Goal: Task Accomplishment & Management: Manage account settings

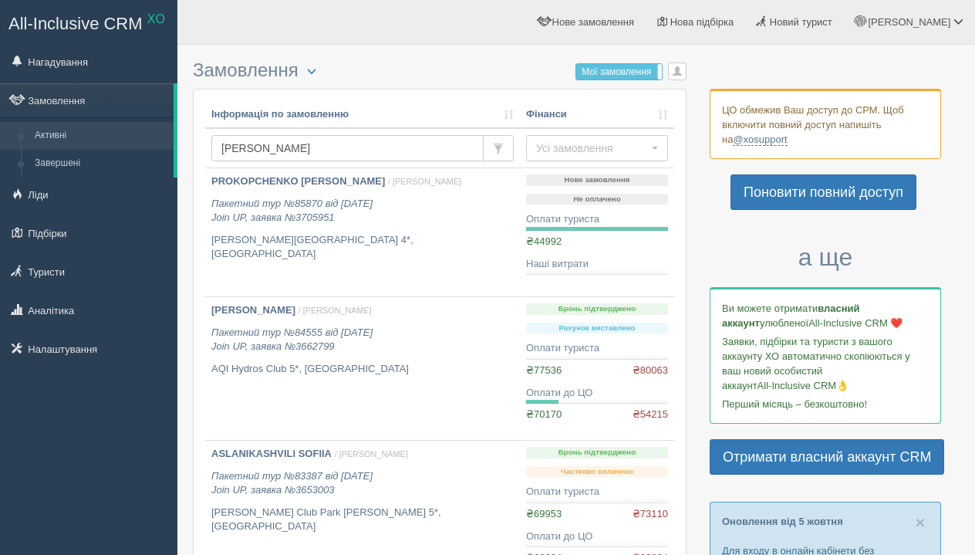
scroll to position [55, 0]
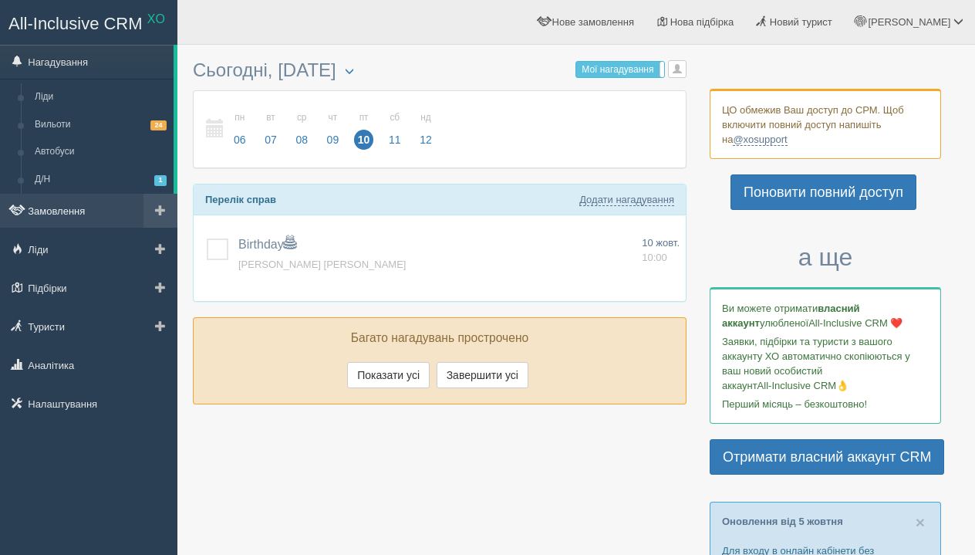
click at [83, 217] on link "Замовлення" at bounding box center [88, 211] width 177 height 34
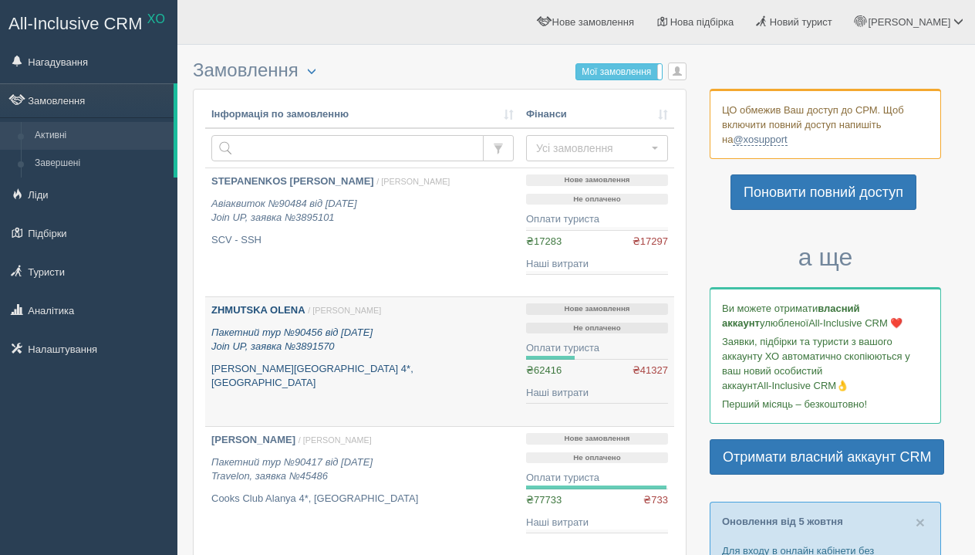
click at [265, 318] on div "ZHMUTSKA OLENA / Анна Б. Пакетний тур №90456 від 07.10.2025 Join UP, заявка №38…" at bounding box center [362, 346] width 302 height 87
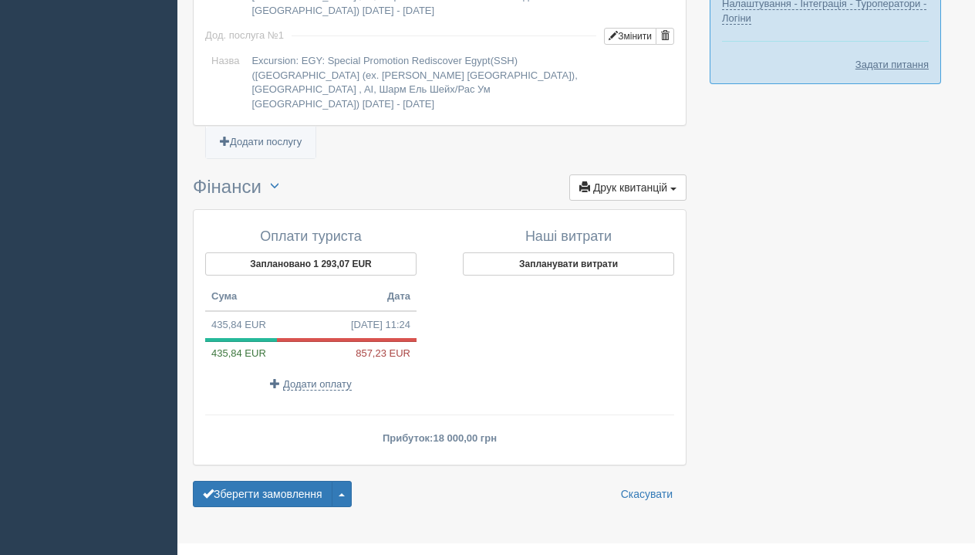
scroll to position [1623, 0]
click at [311, 379] on span "Додати оплату" at bounding box center [317, 385] width 69 height 12
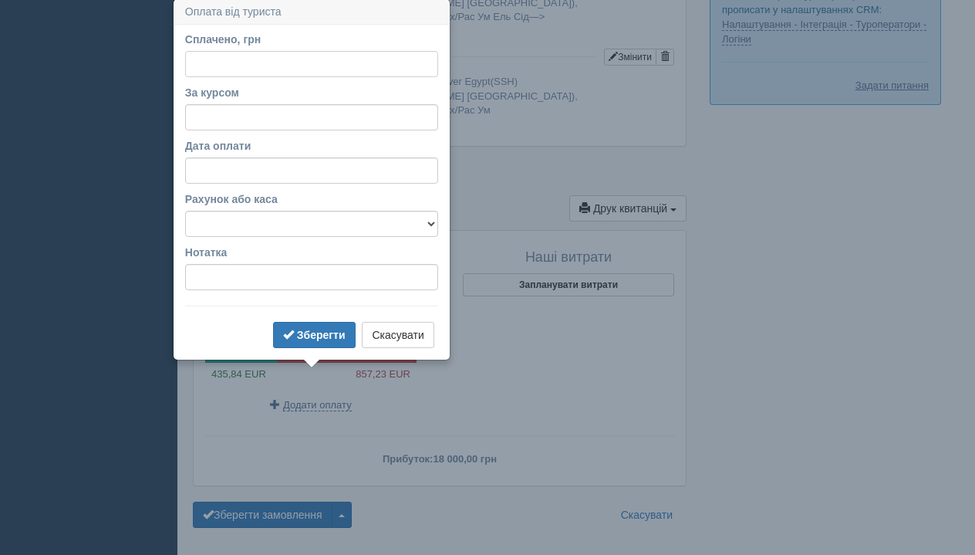
scroll to position [1601, 0]
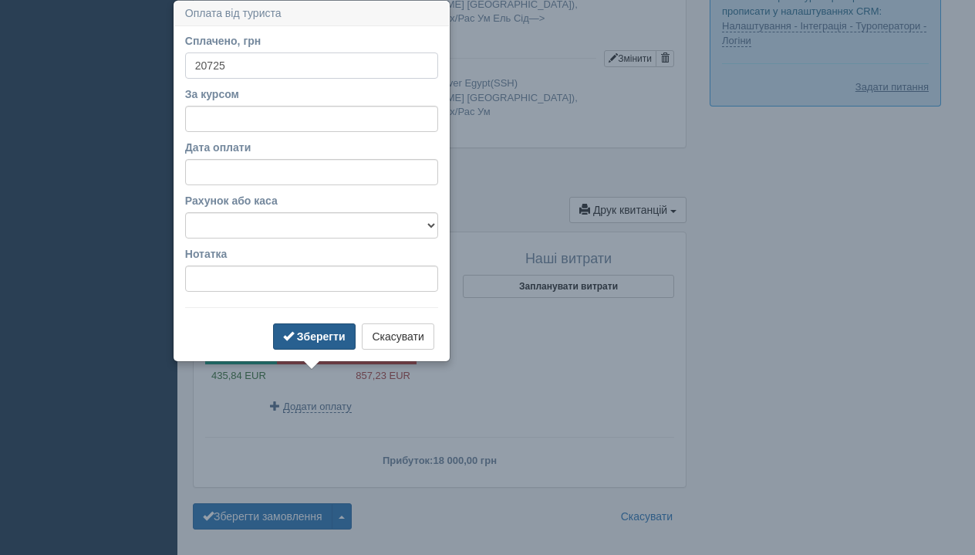
type input "20725"
click at [303, 343] on button "Зберегти" at bounding box center [314, 336] width 83 height 26
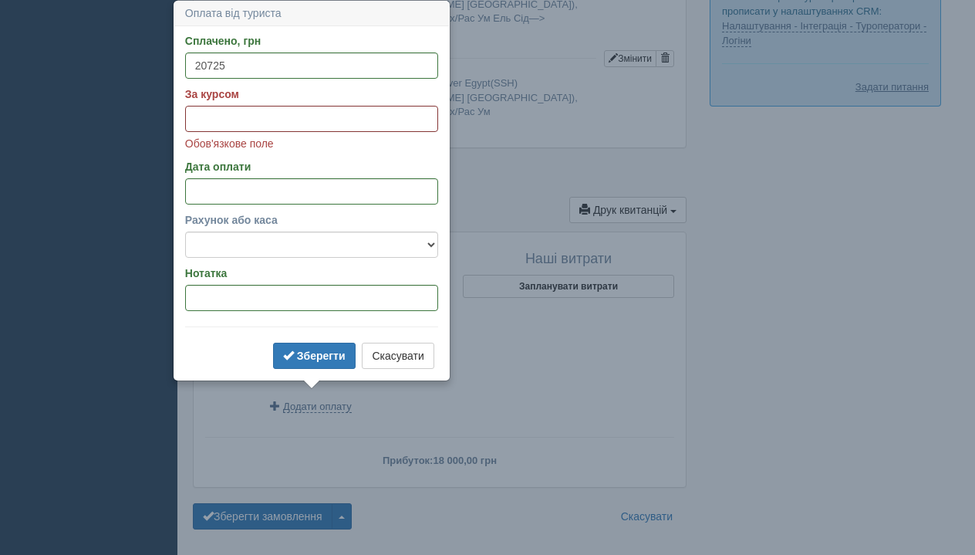
click at [283, 123] on input "За курсом" at bounding box center [311, 119] width 253 height 26
type input "41.45"
click at [297, 370] on div "Зберегти Скасувати" at bounding box center [311, 358] width 253 height 30
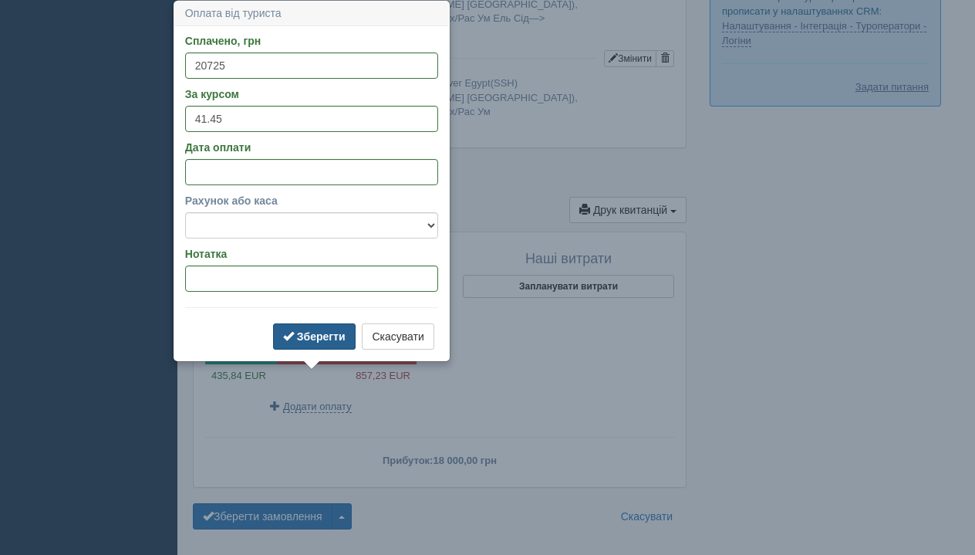
click at [298, 343] on button "Зберегти" at bounding box center [314, 336] width 83 height 26
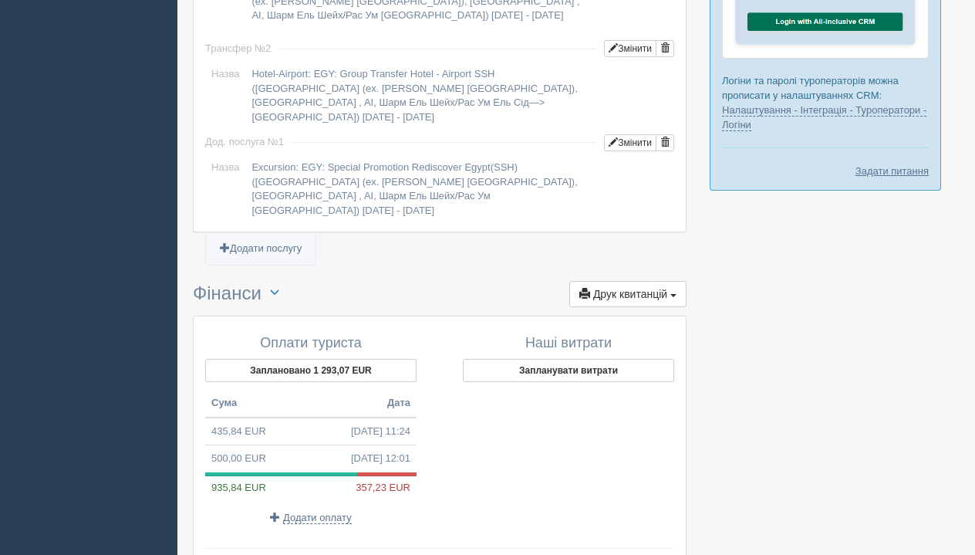
scroll to position [1585, 0]
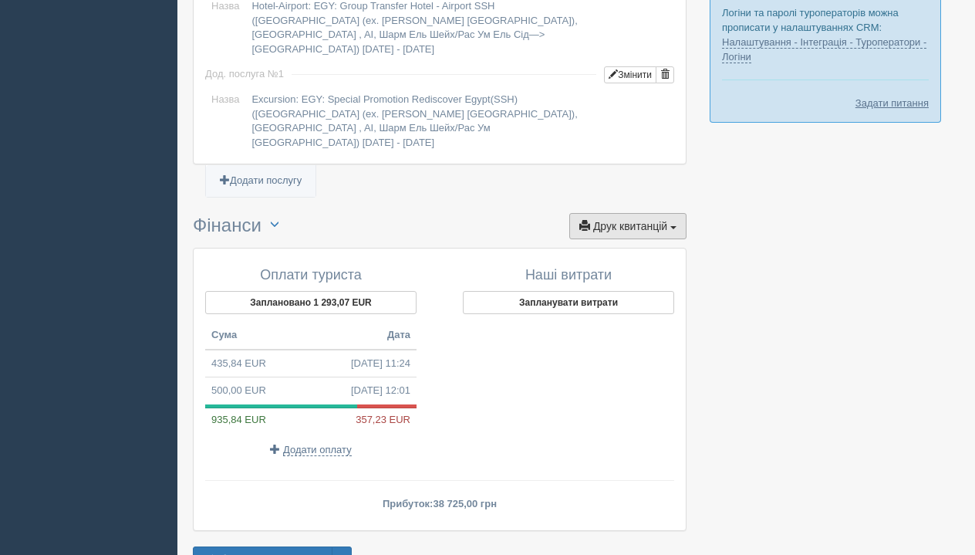
click at [599, 220] on span "Друк квитанцій" at bounding box center [630, 226] width 74 height 12
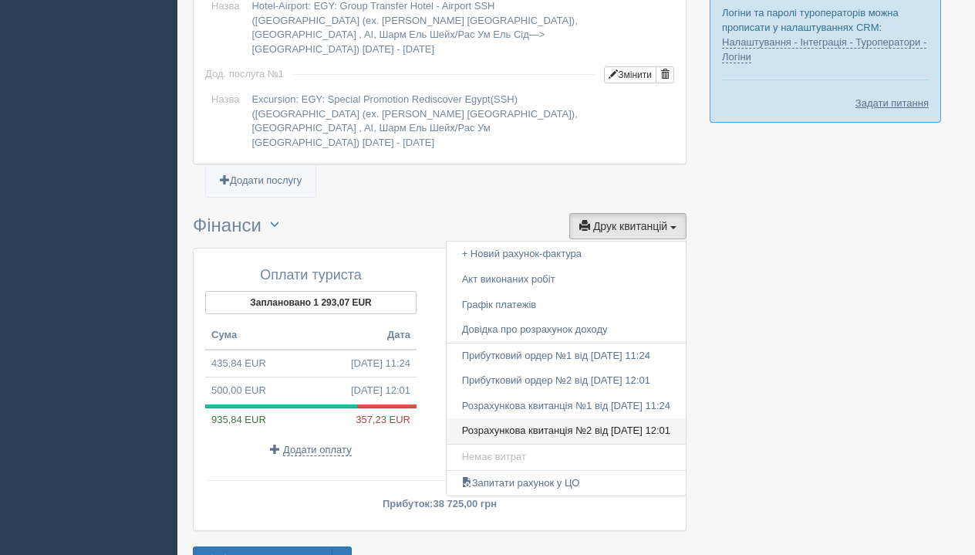
click at [492, 418] on link "Розрахункова квитанція №2 від 10.10.2025 12:01" at bounding box center [566, 430] width 239 height 25
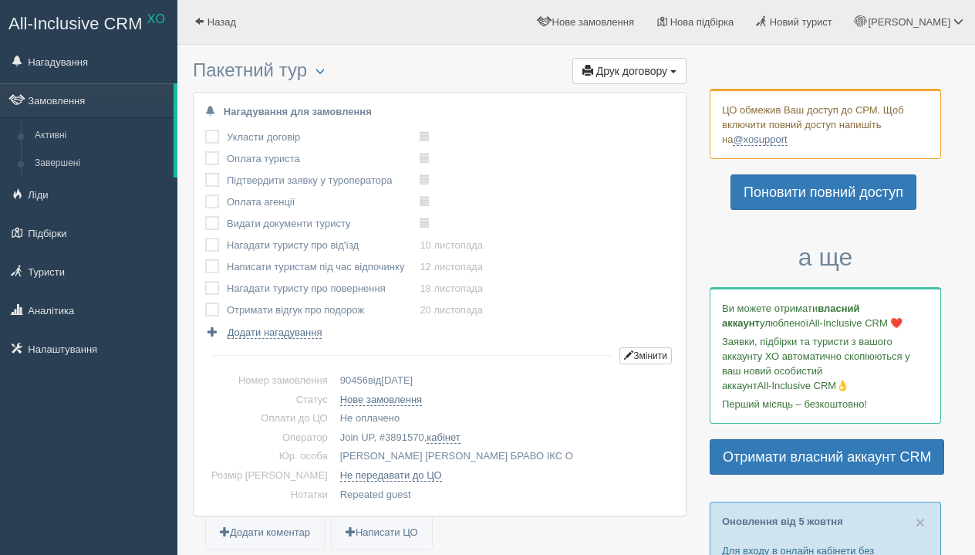
scroll to position [0, 0]
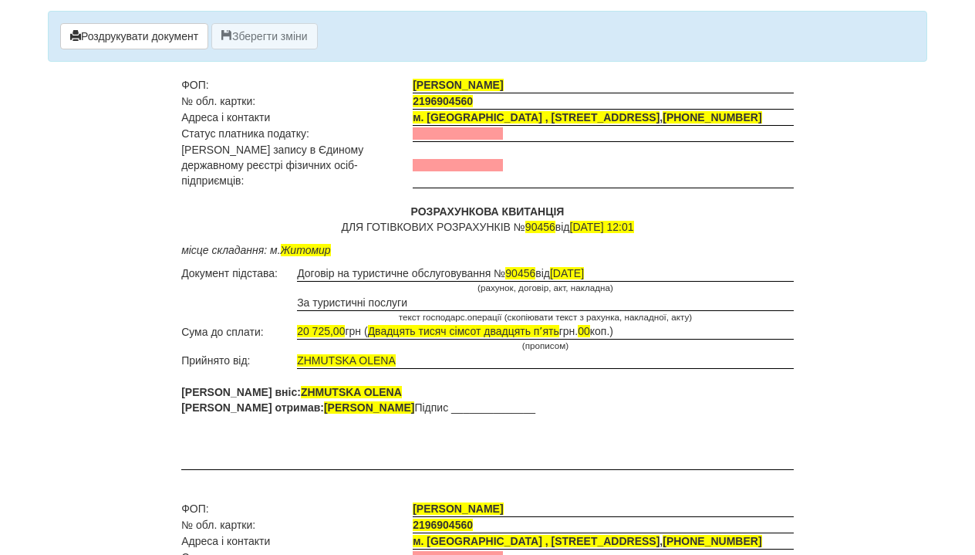
scroll to position [86, 0]
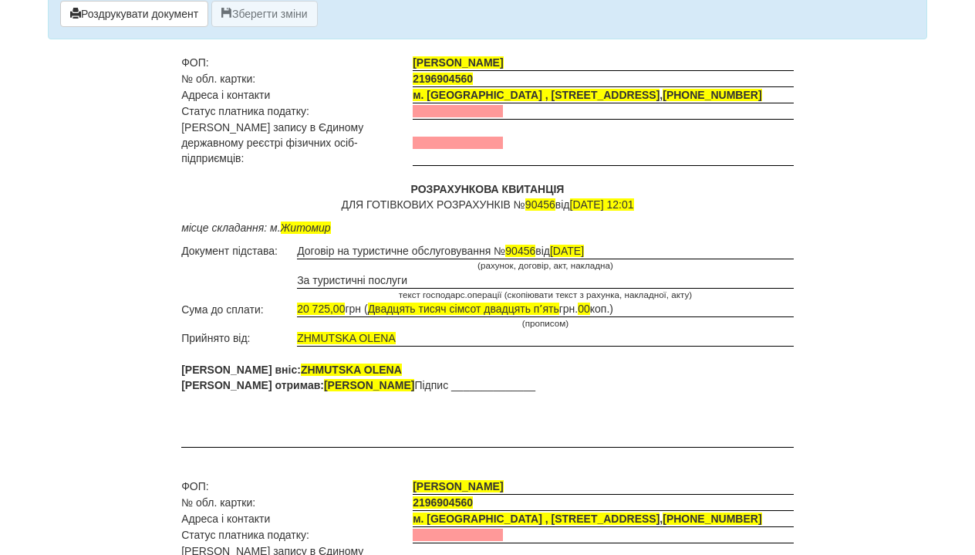
drag, startPoint x: 397, startPoint y: 328, endPoint x: 296, endPoint y: 323, distance: 100.5
click at [296, 330] on tr "Прийнято від: ZHMUTSKA [PERSON_NAME]" at bounding box center [487, 338] width 613 height 16
click at [335, 333] on td at bounding box center [545, 337] width 497 height 15
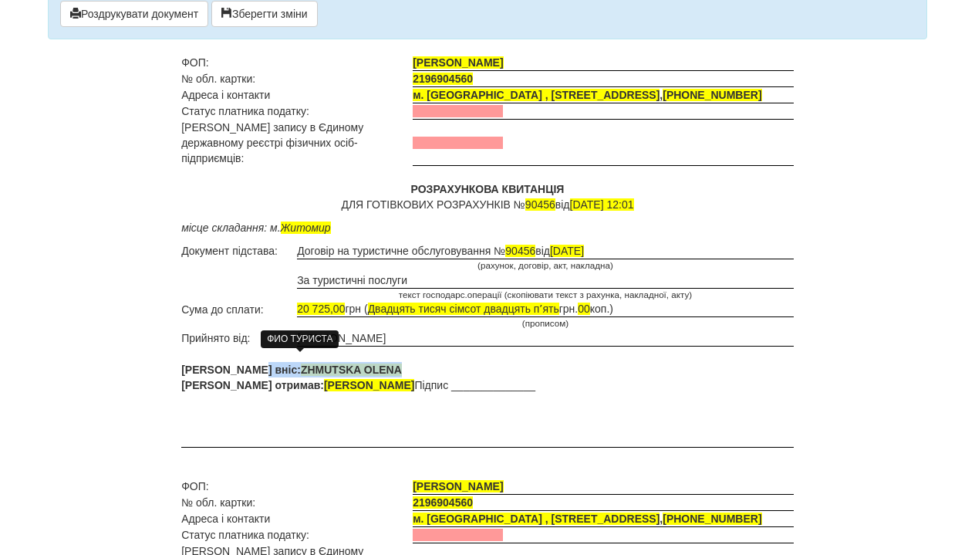
drag, startPoint x: 351, startPoint y: 360, endPoint x: 252, endPoint y: 363, distance: 98.8
click at [252, 363] on p "[PERSON_NAME] вніс: ZHMUTSKA [PERSON_NAME] [PERSON_NAME] отримав: ФОП [PERSON_N…" at bounding box center [487, 377] width 613 height 31
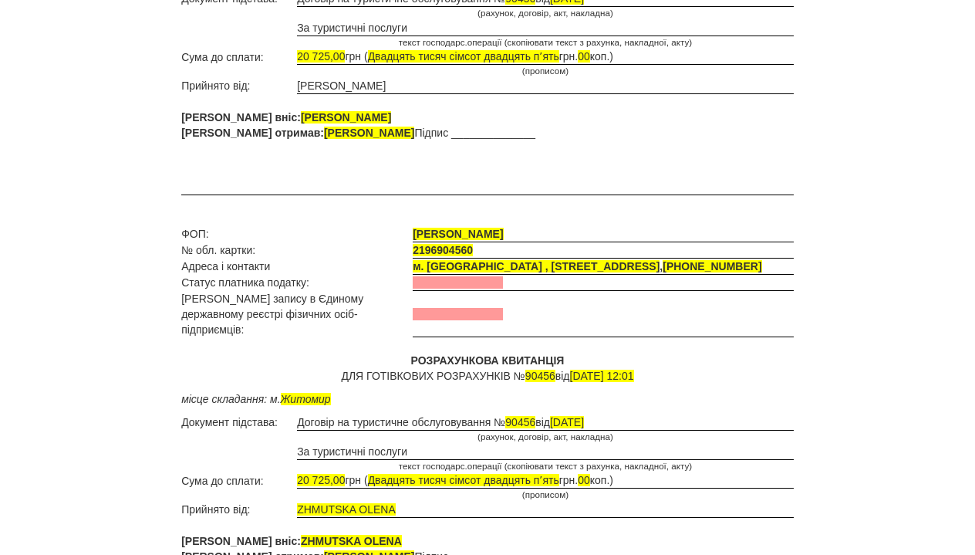
scroll to position [338, 0]
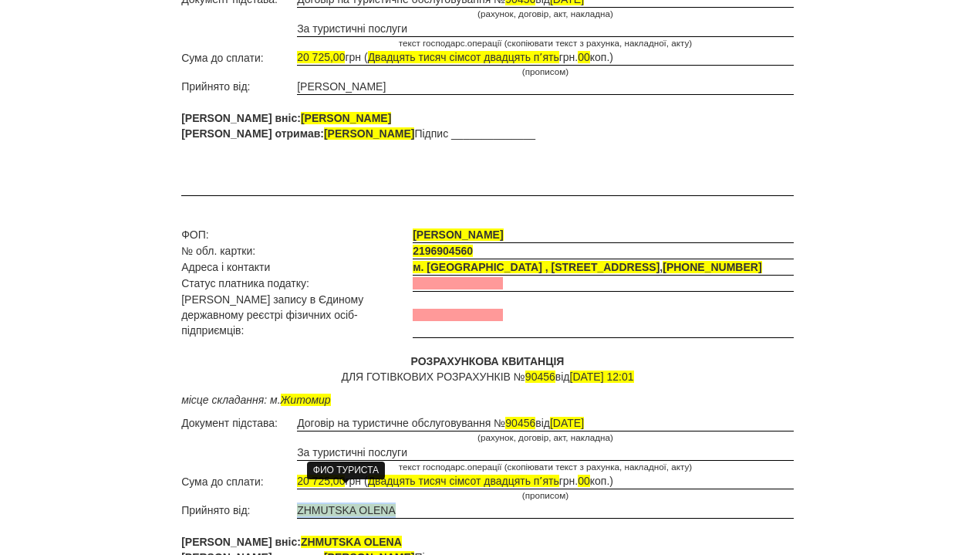
drag, startPoint x: 394, startPoint y: 490, endPoint x: 299, endPoint y: 492, distance: 94.9
click at [299, 504] on span "ZHMUTSKA OLENA" at bounding box center [346, 510] width 99 height 12
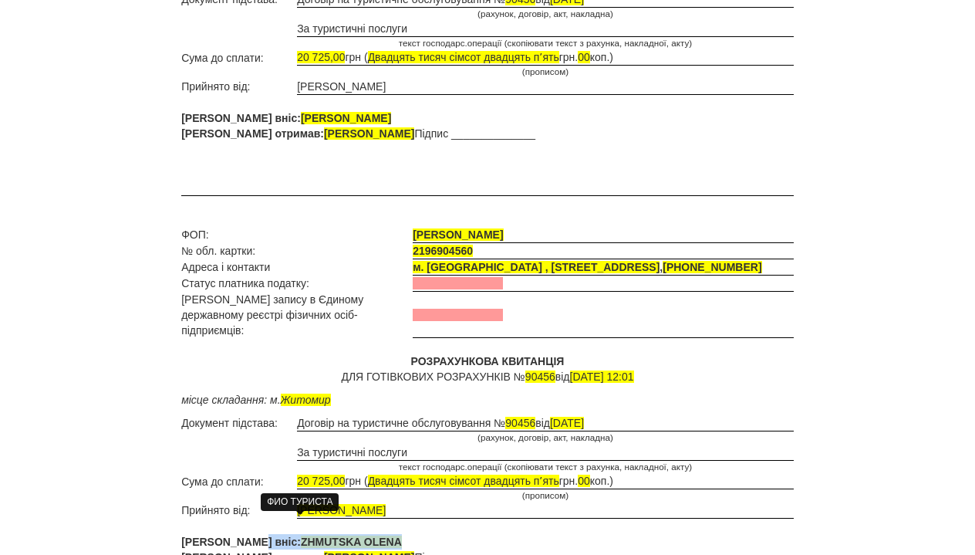
drag, startPoint x: 350, startPoint y: 528, endPoint x: 252, endPoint y: 522, distance: 98.2
click at [301, 536] on span "ZHMUTSKA OLENA" at bounding box center [351, 542] width 101 height 12
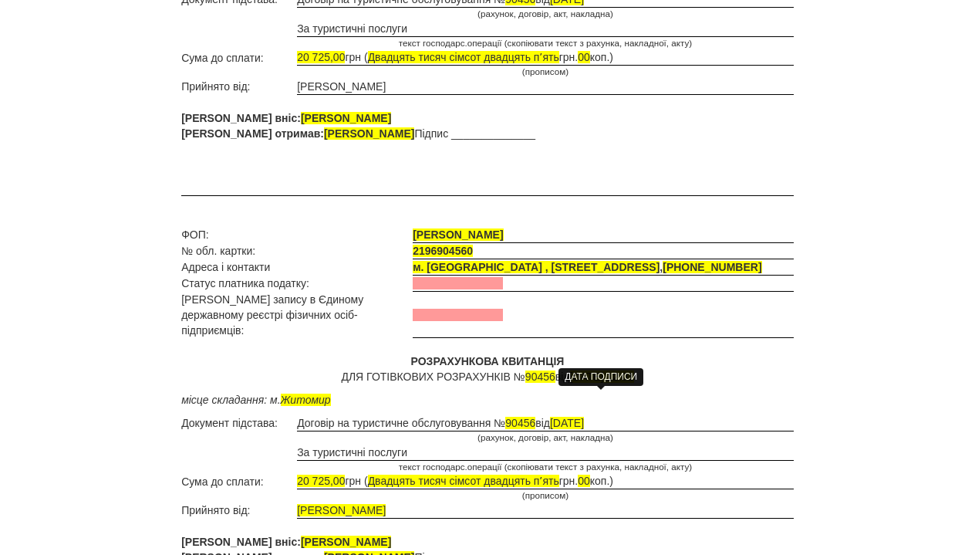
click at [584, 417] on span "[DATE]" at bounding box center [567, 423] width 34 height 12
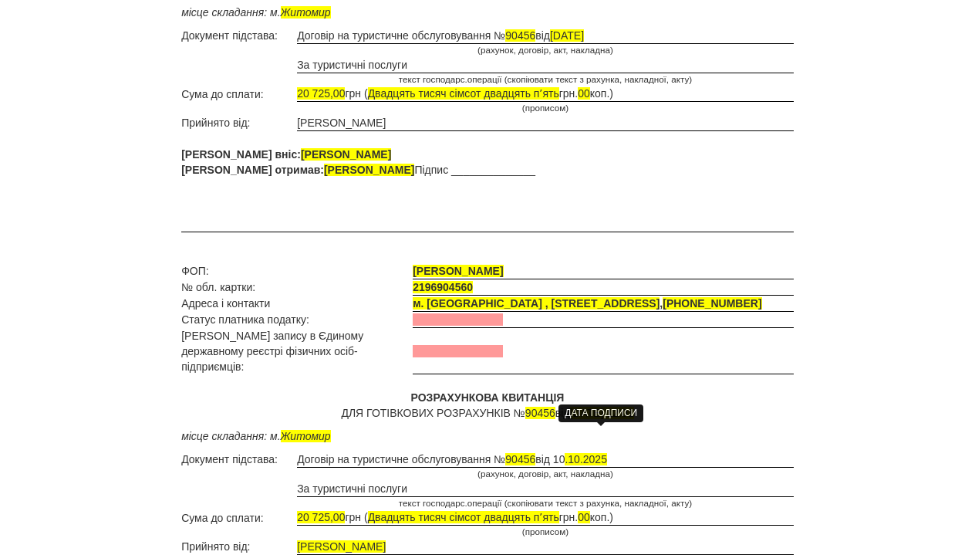
scroll to position [301, 0]
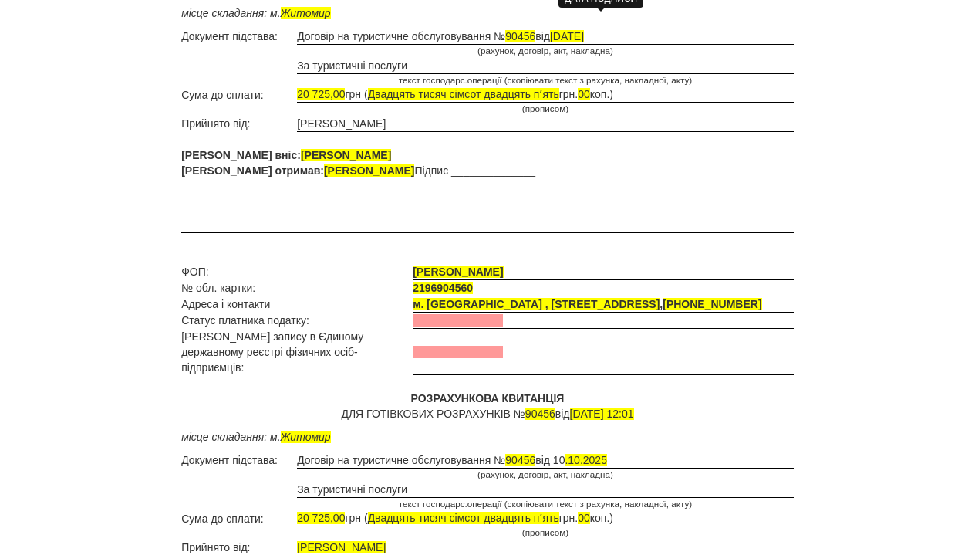
click at [584, 30] on span "[DATE]" at bounding box center [567, 36] width 34 height 12
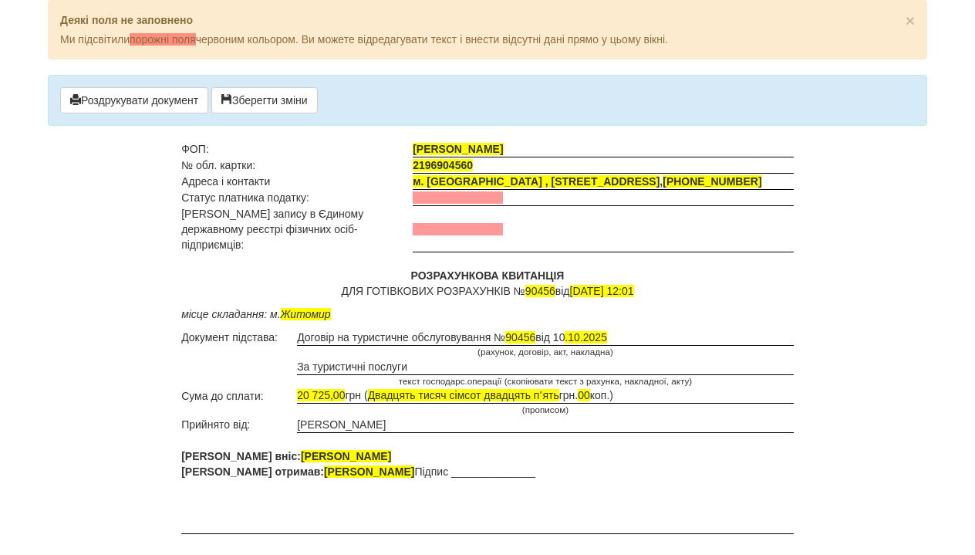
scroll to position [0, 0]
click at [173, 99] on button "Роздрукувати документ" at bounding box center [134, 100] width 148 height 26
click at [856, 0] on div "× Деякі поля не заповнено Ми підсвітили порожні поля червоним кольором. Ви може…" at bounding box center [488, 29] width 880 height 59
